Goal: Task Accomplishment & Management: Complete application form

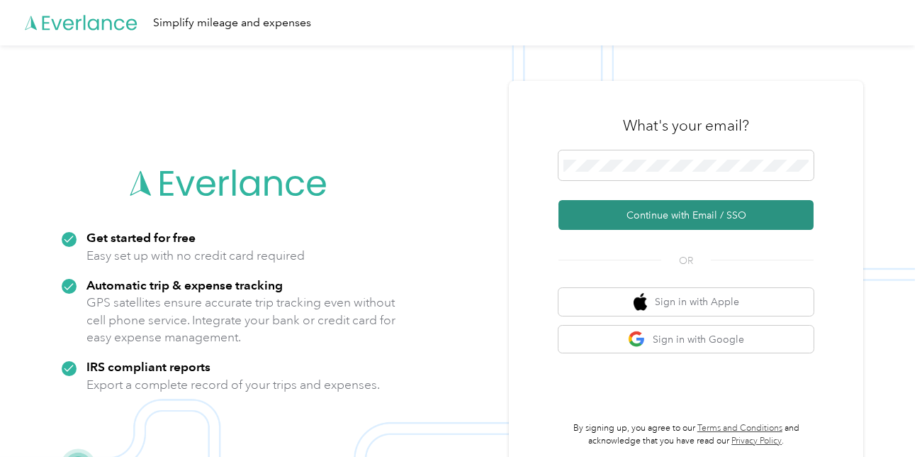
click at [625, 221] on button "Continue with Email / SSO" at bounding box center [686, 215] width 255 height 30
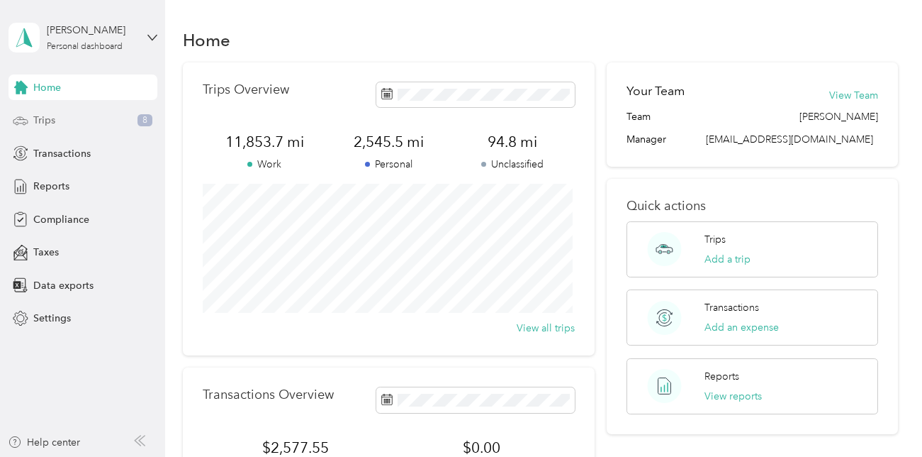
click at [47, 119] on span "Trips" at bounding box center [44, 120] width 22 height 15
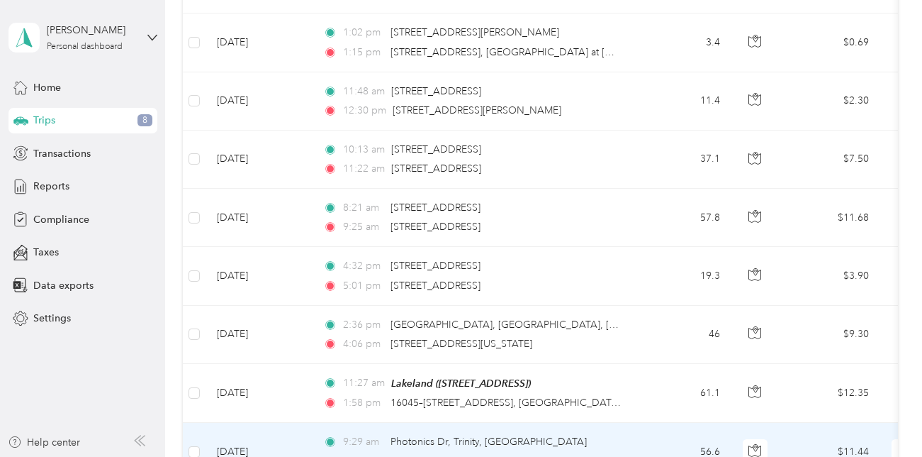
scroll to position [69, 0]
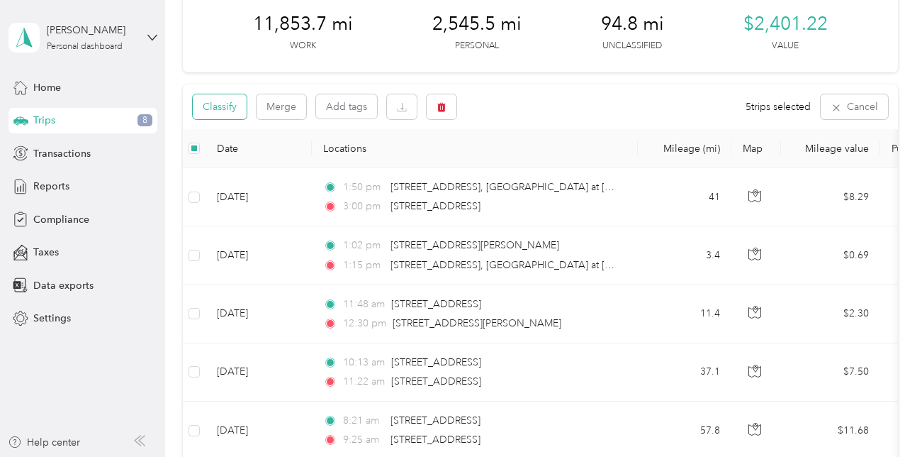
click at [233, 103] on button "Classify" at bounding box center [220, 106] width 54 height 25
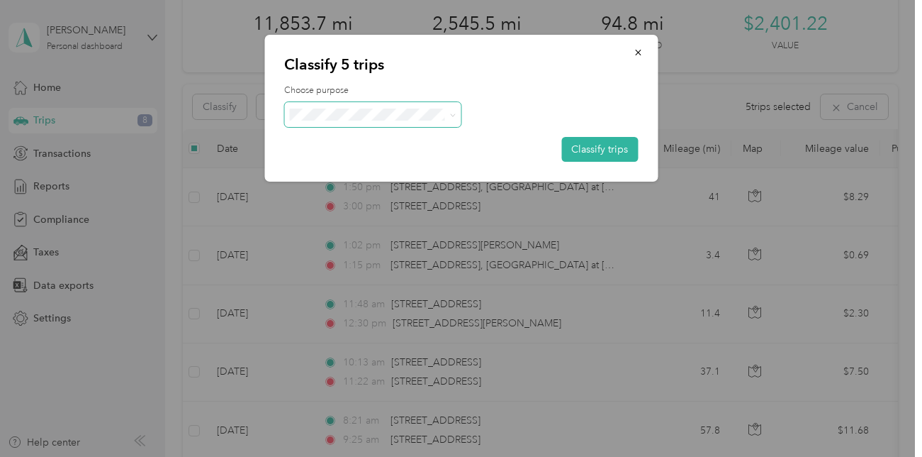
click at [452, 114] on icon at bounding box center [453, 115] width 6 height 6
click at [400, 169] on span "Personal" at bounding box center [386, 165] width 132 height 15
click at [600, 147] on button "Classify trips" at bounding box center [599, 149] width 77 height 25
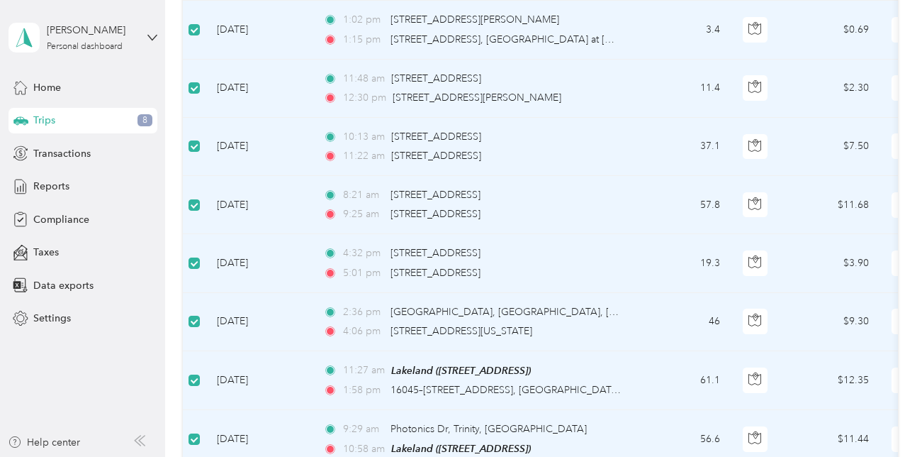
scroll to position [0, 0]
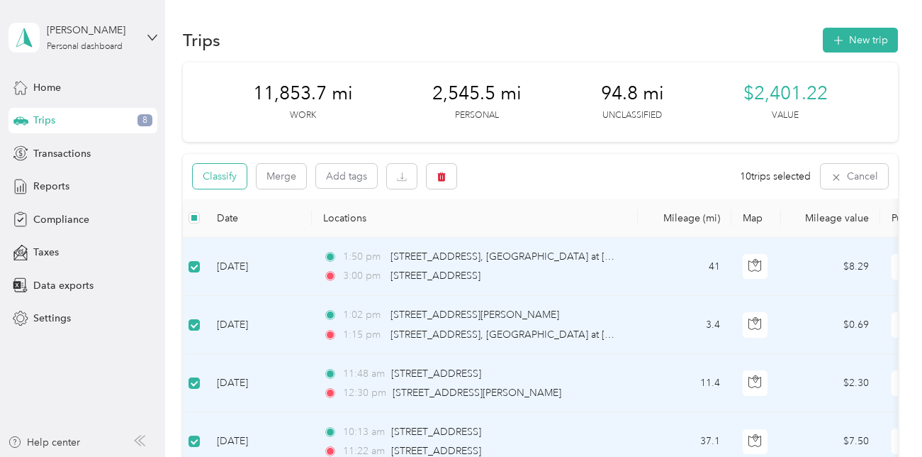
click at [241, 166] on button "Classify" at bounding box center [220, 176] width 54 height 25
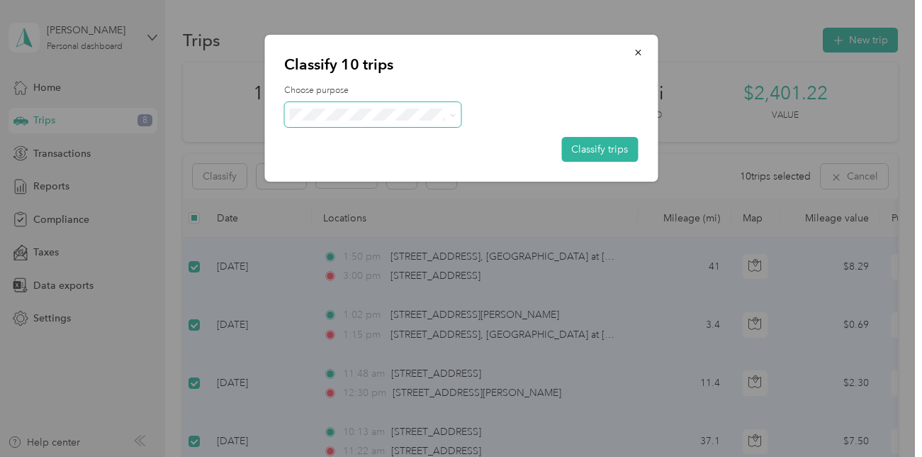
click at [456, 118] on icon at bounding box center [453, 115] width 6 height 6
click at [398, 141] on span "Community Coffee" at bounding box center [386, 140] width 132 height 15
click at [597, 150] on button "Classify trips" at bounding box center [599, 149] width 77 height 25
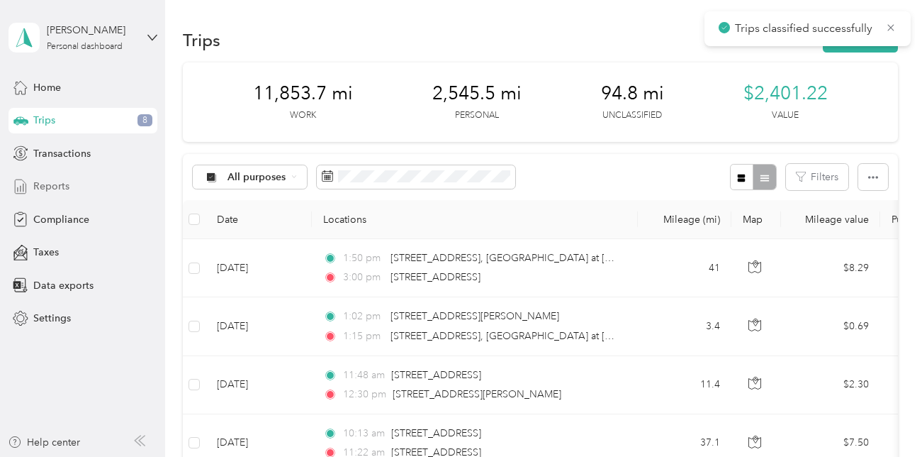
click at [60, 189] on span "Reports" at bounding box center [51, 186] width 36 height 15
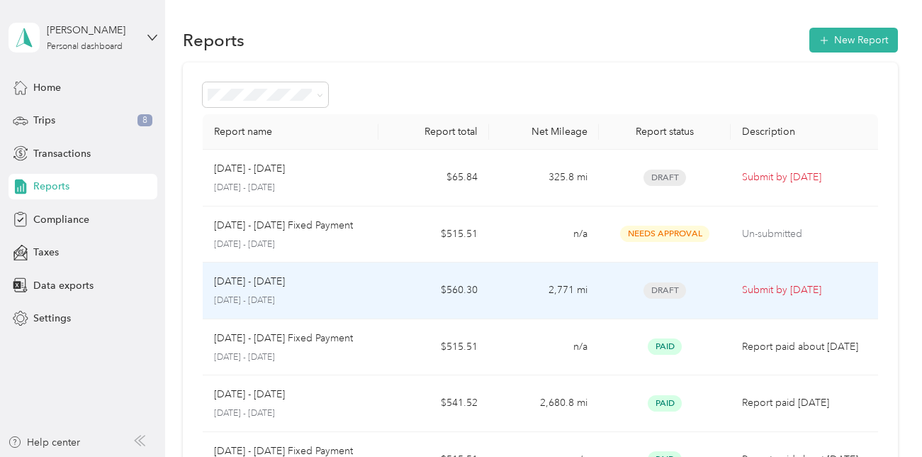
click at [652, 291] on span "Draft" at bounding box center [665, 290] width 43 height 16
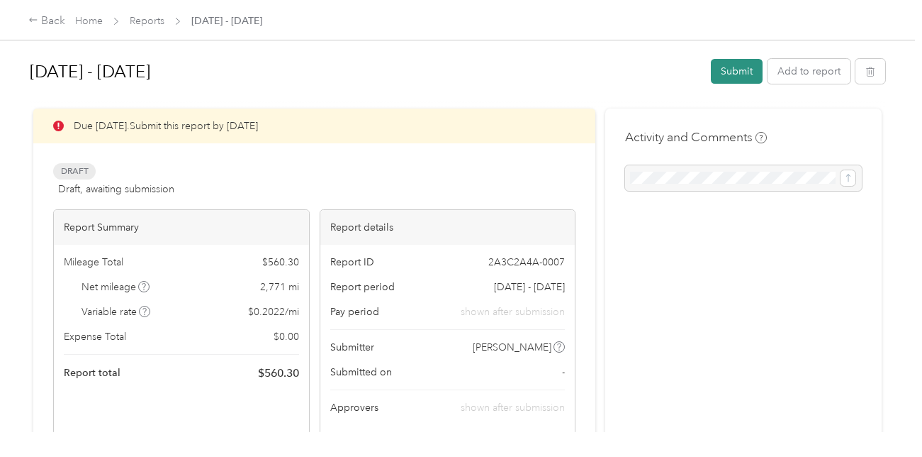
click at [732, 69] on button "Submit" at bounding box center [737, 71] width 52 height 25
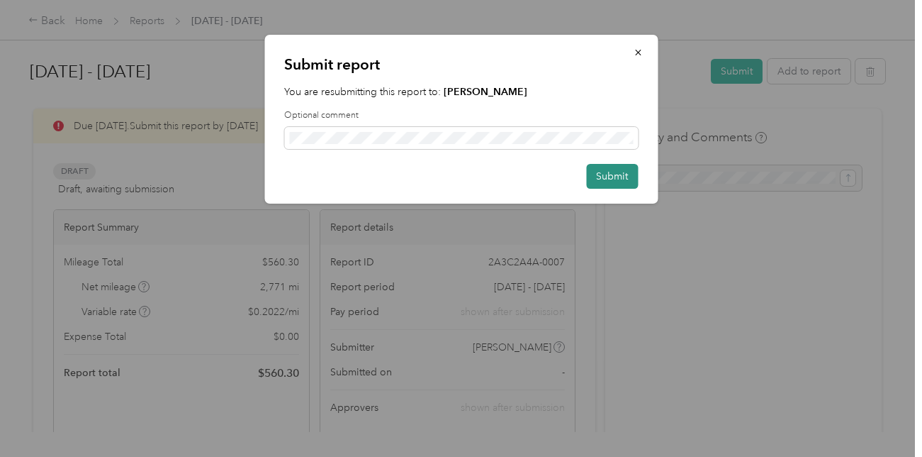
click at [610, 176] on button "Submit" at bounding box center [612, 176] width 52 height 25
